Goal: Navigation & Orientation: Find specific page/section

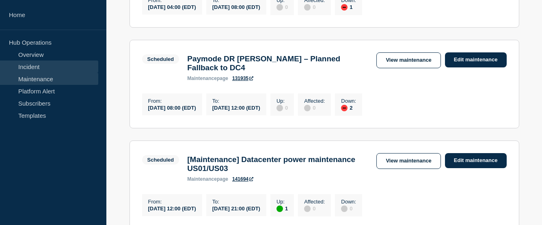
scroll to position [229, 0]
click at [31, 69] on link "Incident" at bounding box center [49, 66] width 98 height 12
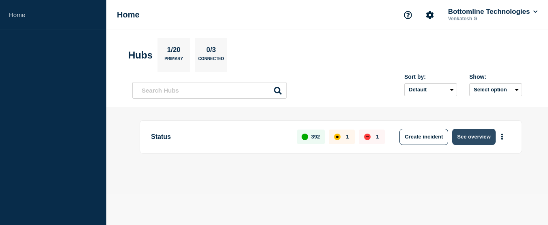
click at [473, 138] on button "See overview" at bounding box center [473, 137] width 43 height 16
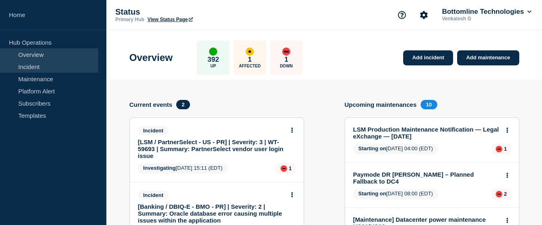
click at [36, 70] on link "Incident" at bounding box center [49, 66] width 98 height 12
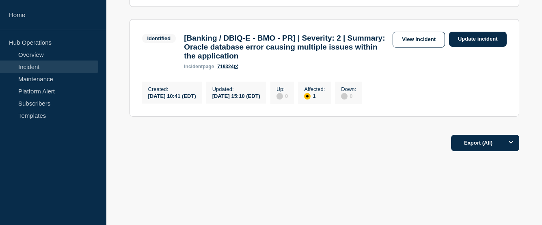
scroll to position [110, 0]
